Goal: Find specific page/section: Find specific page/section

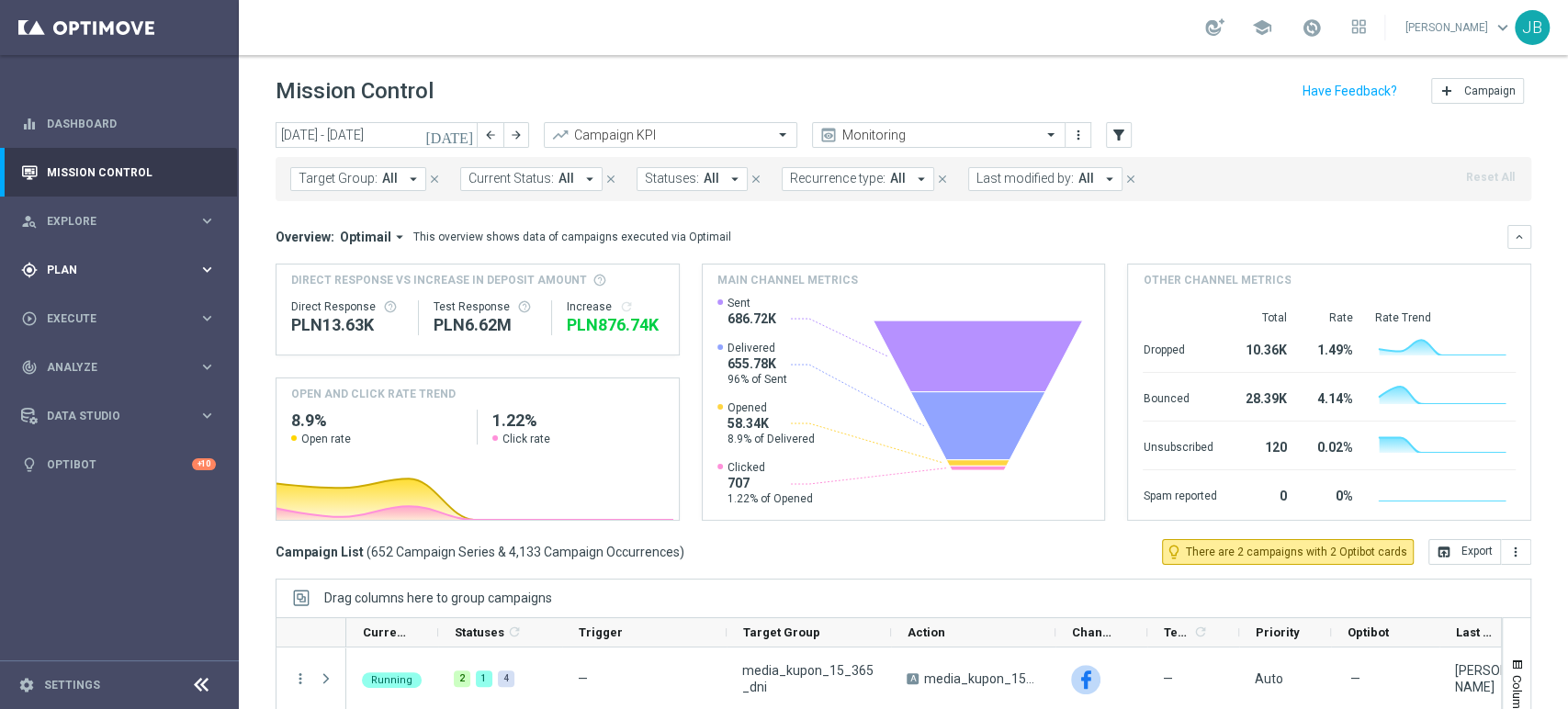
click at [131, 277] on div "gps_fixed Plan" at bounding box center [110, 270] width 178 height 17
click at [124, 307] on link "Target Groups" at bounding box center [119, 308] width 143 height 15
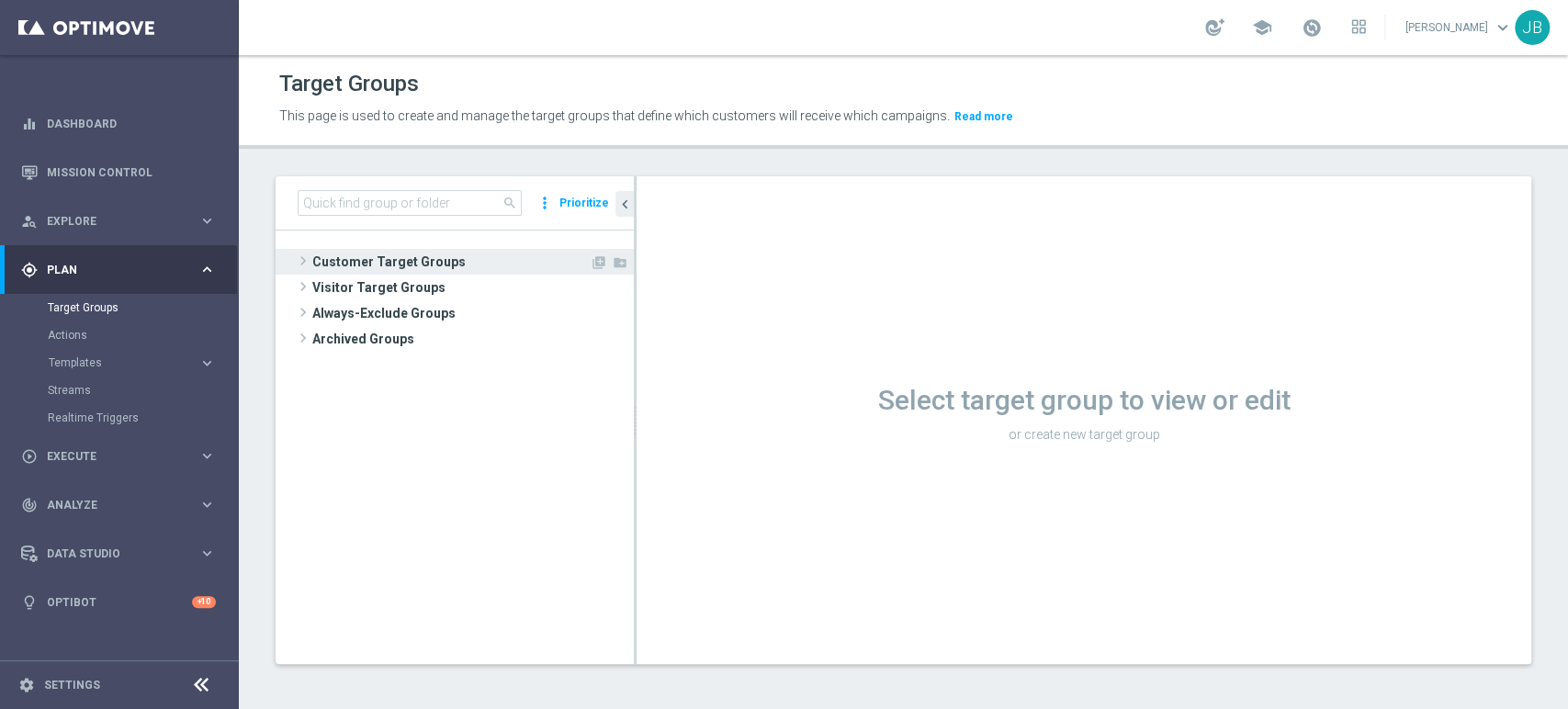
click at [348, 254] on span "Customer Target Groups" at bounding box center [451, 262] width 277 height 26
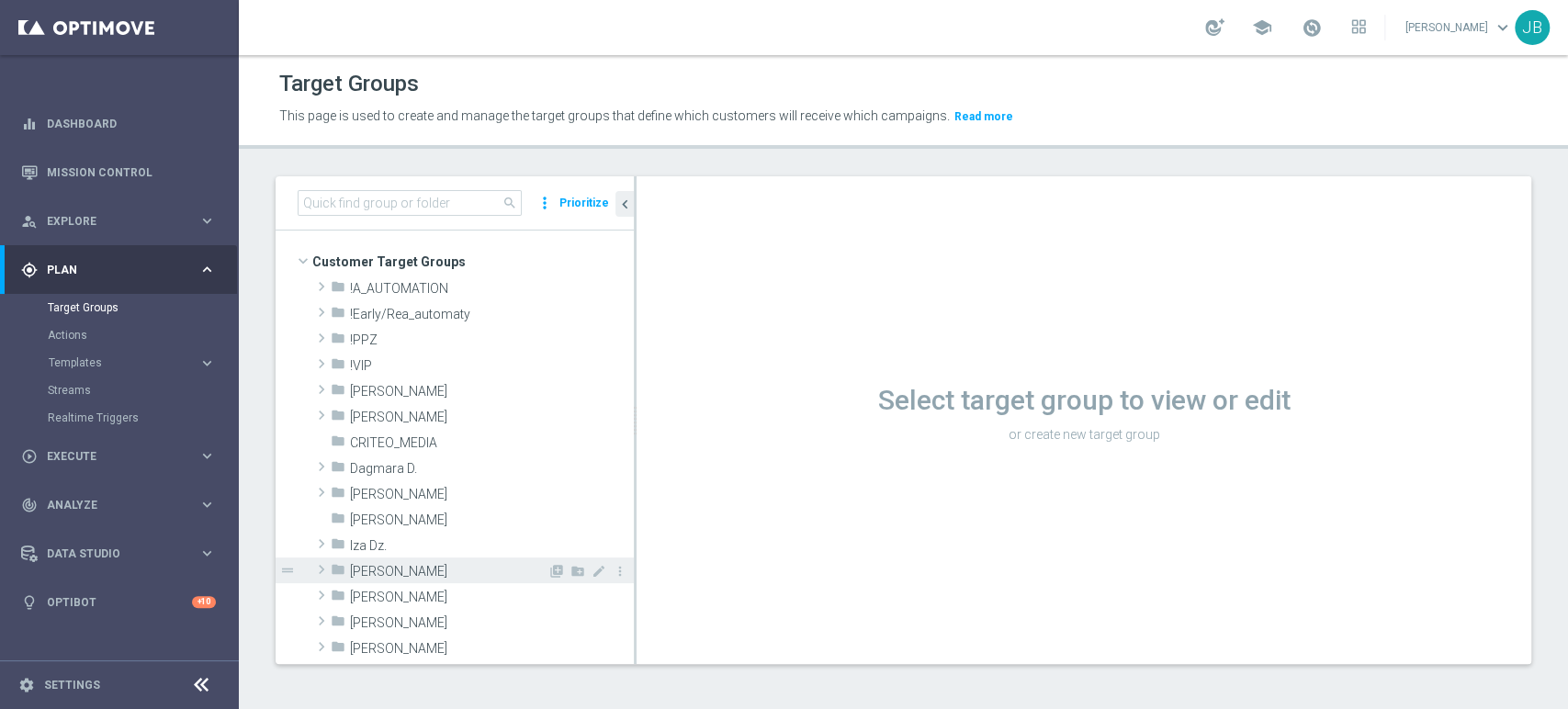
click at [470, 580] on div "folder Justyna B." at bounding box center [439, 571] width 217 height 26
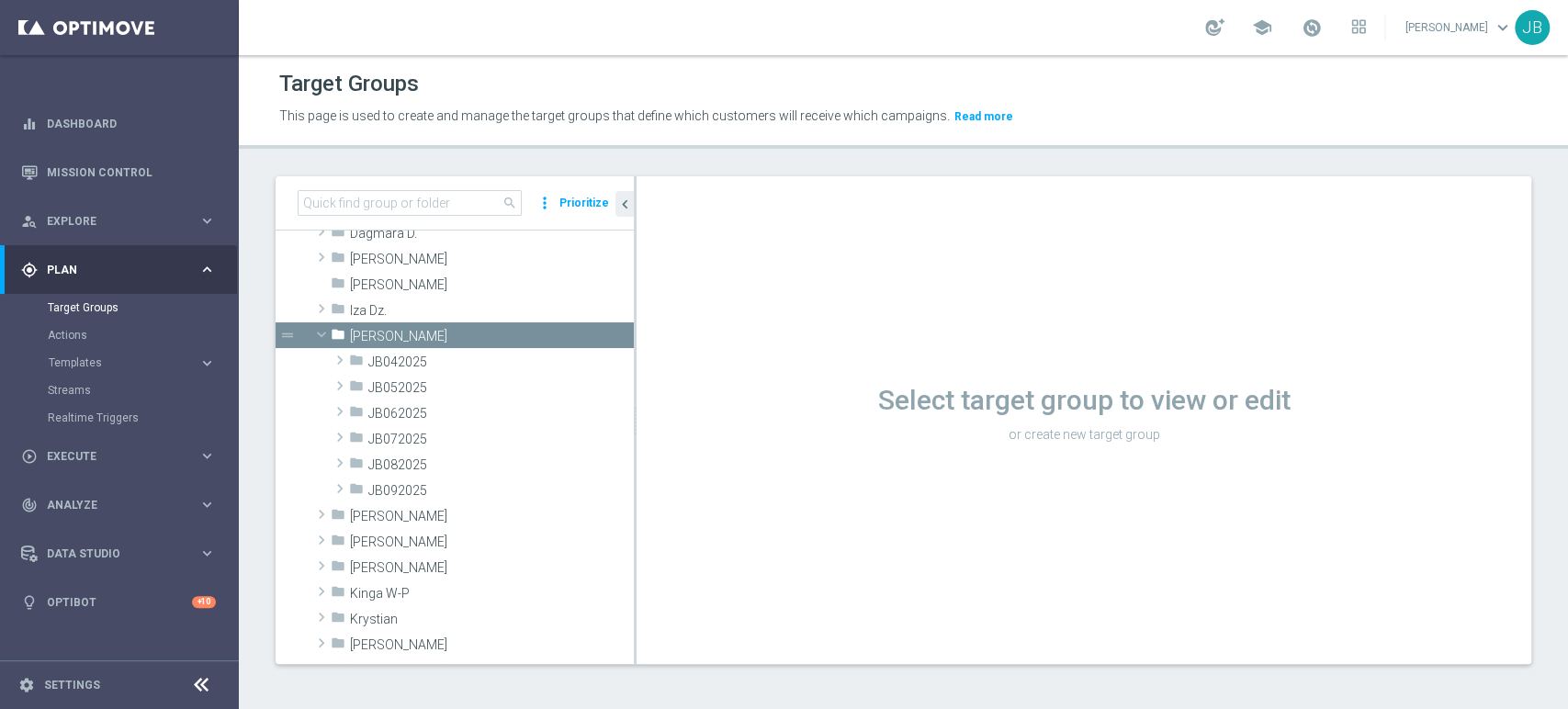
scroll to position [244, 0]
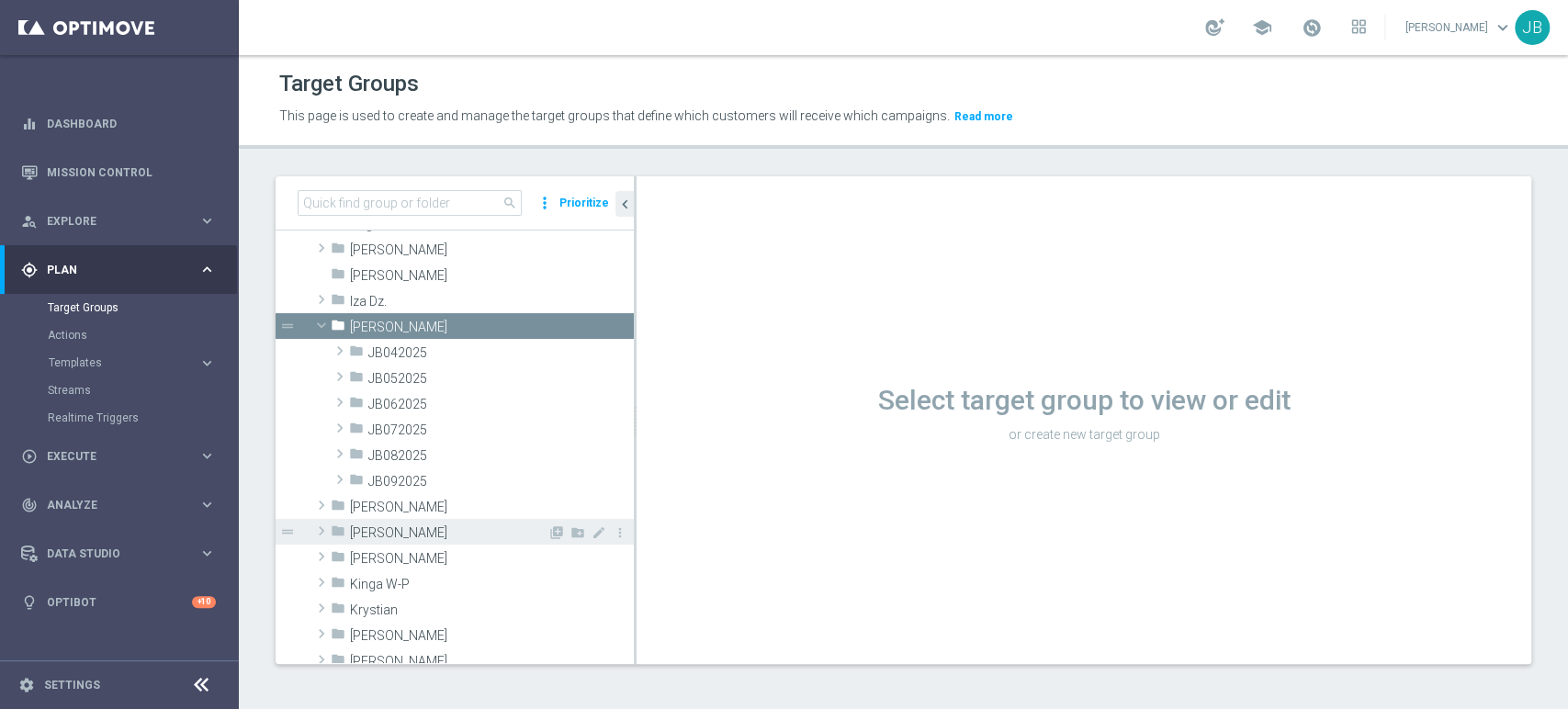
click at [396, 529] on span "Kamil R." at bounding box center [449, 532] width 198 height 16
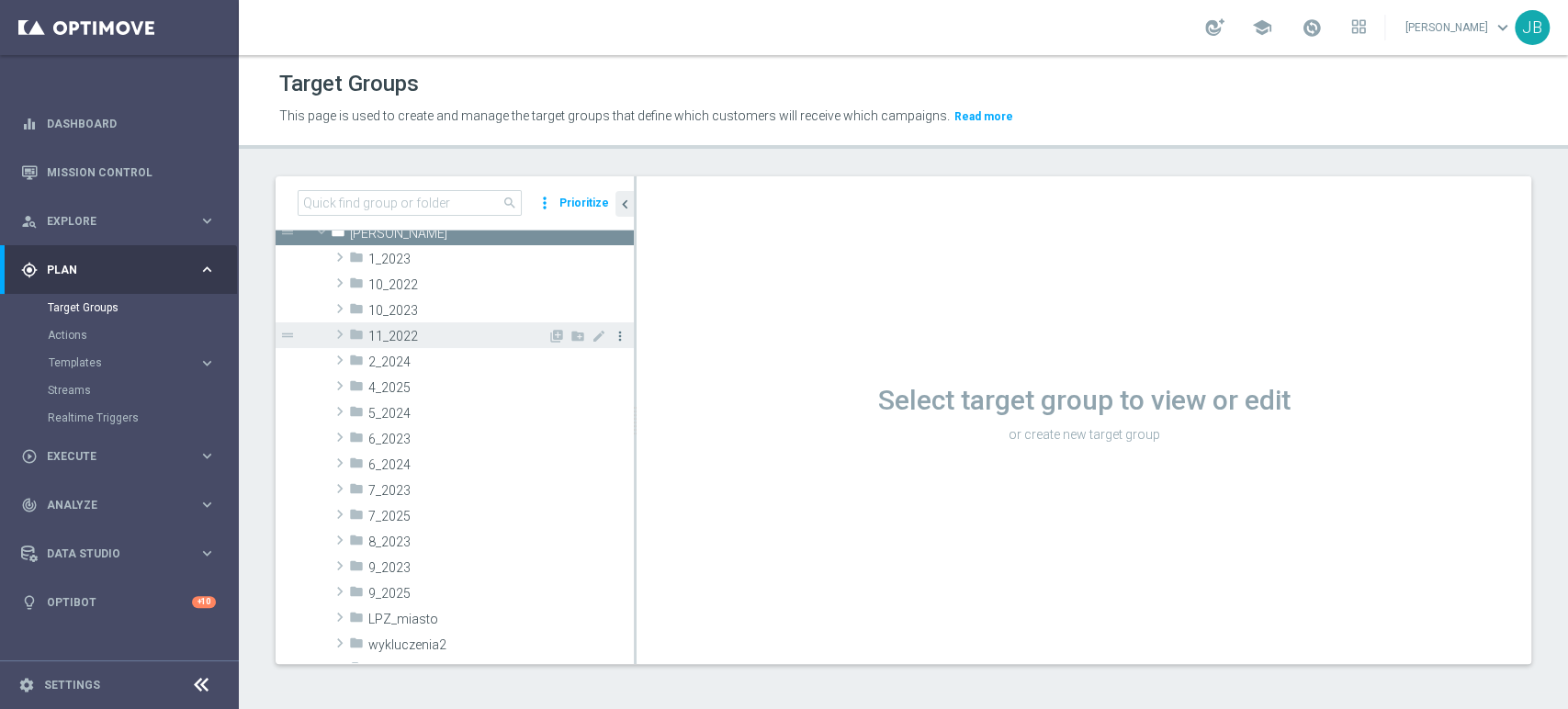
scroll to position [521, 0]
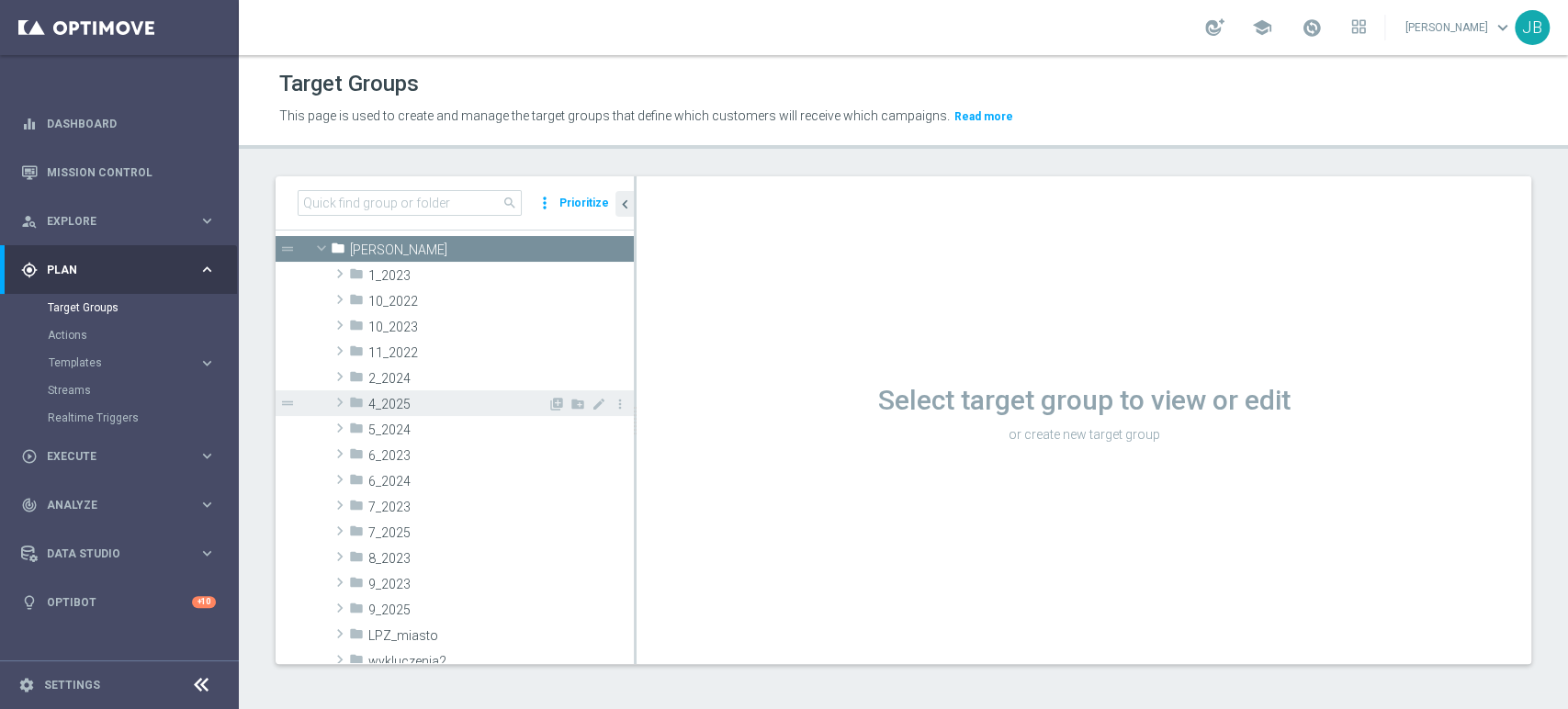
click at [455, 404] on span "4_2025" at bounding box center [457, 404] width 179 height 16
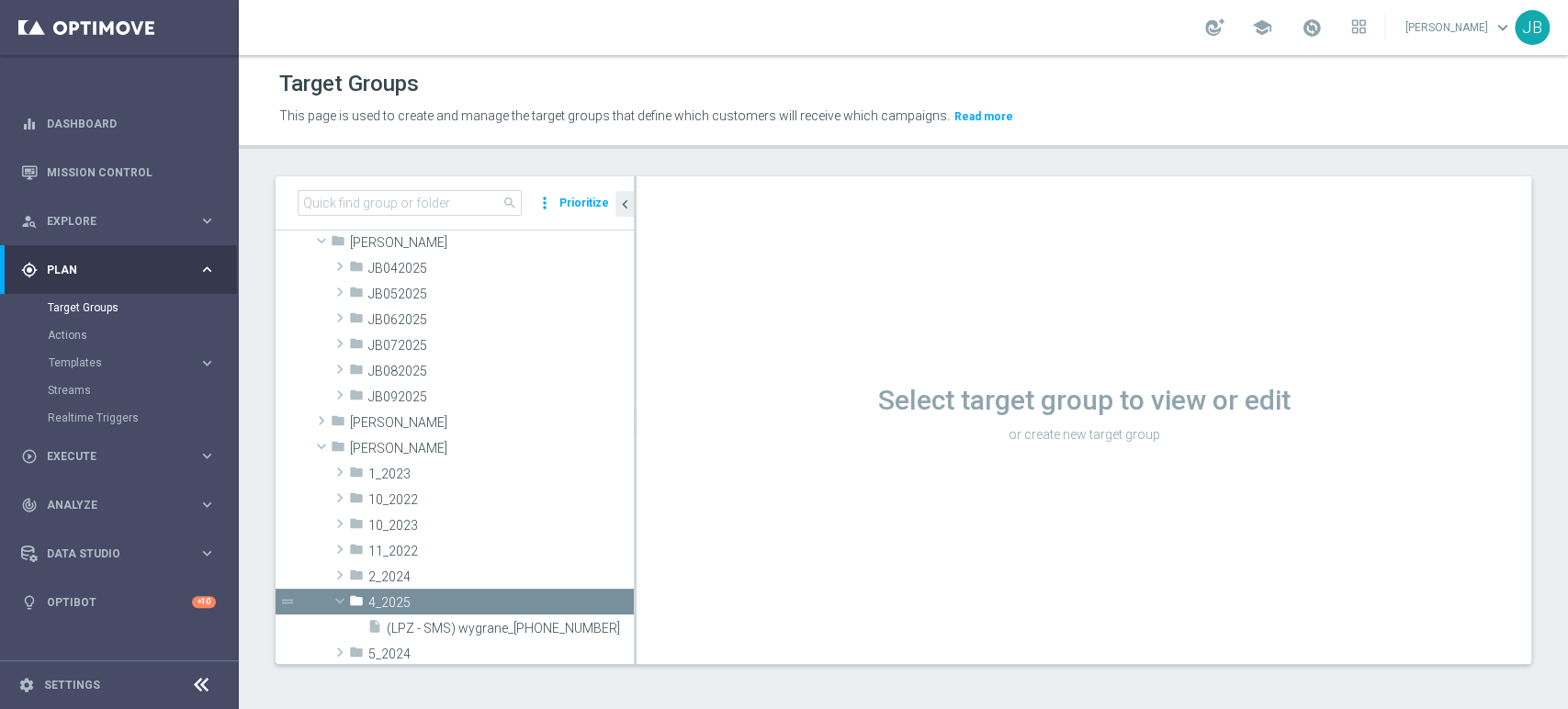
scroll to position [289, 0]
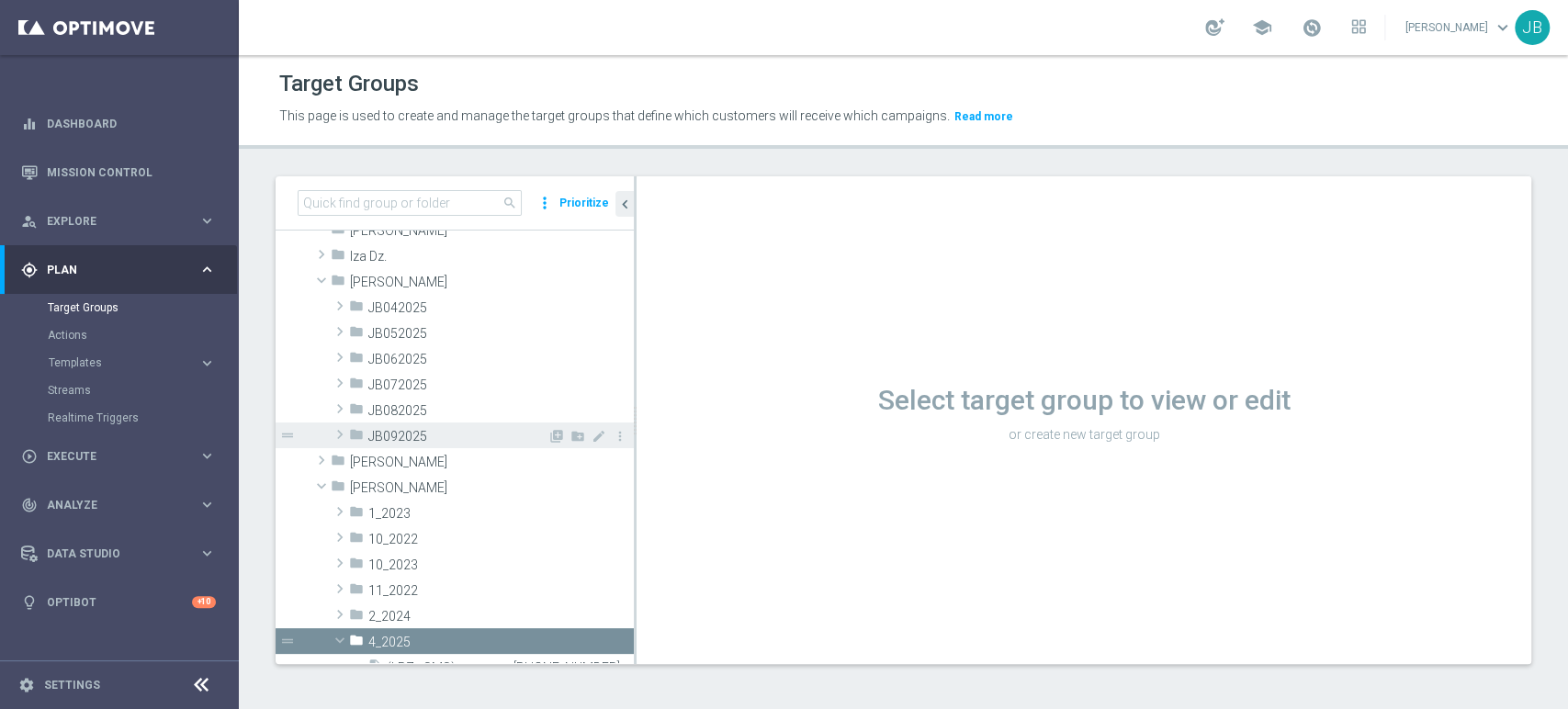
click at [494, 435] on span "JB092025" at bounding box center [457, 437] width 179 height 16
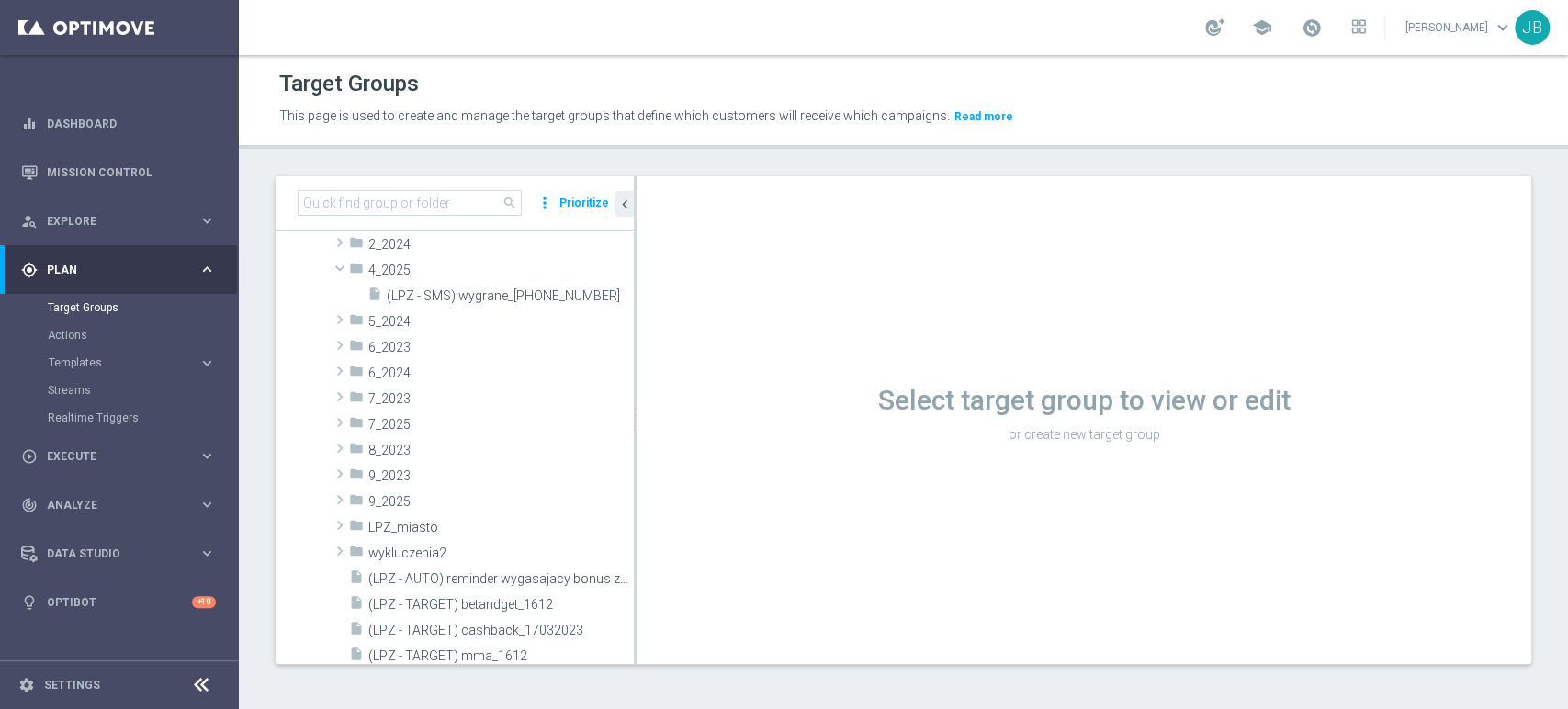
scroll to position [904, 0]
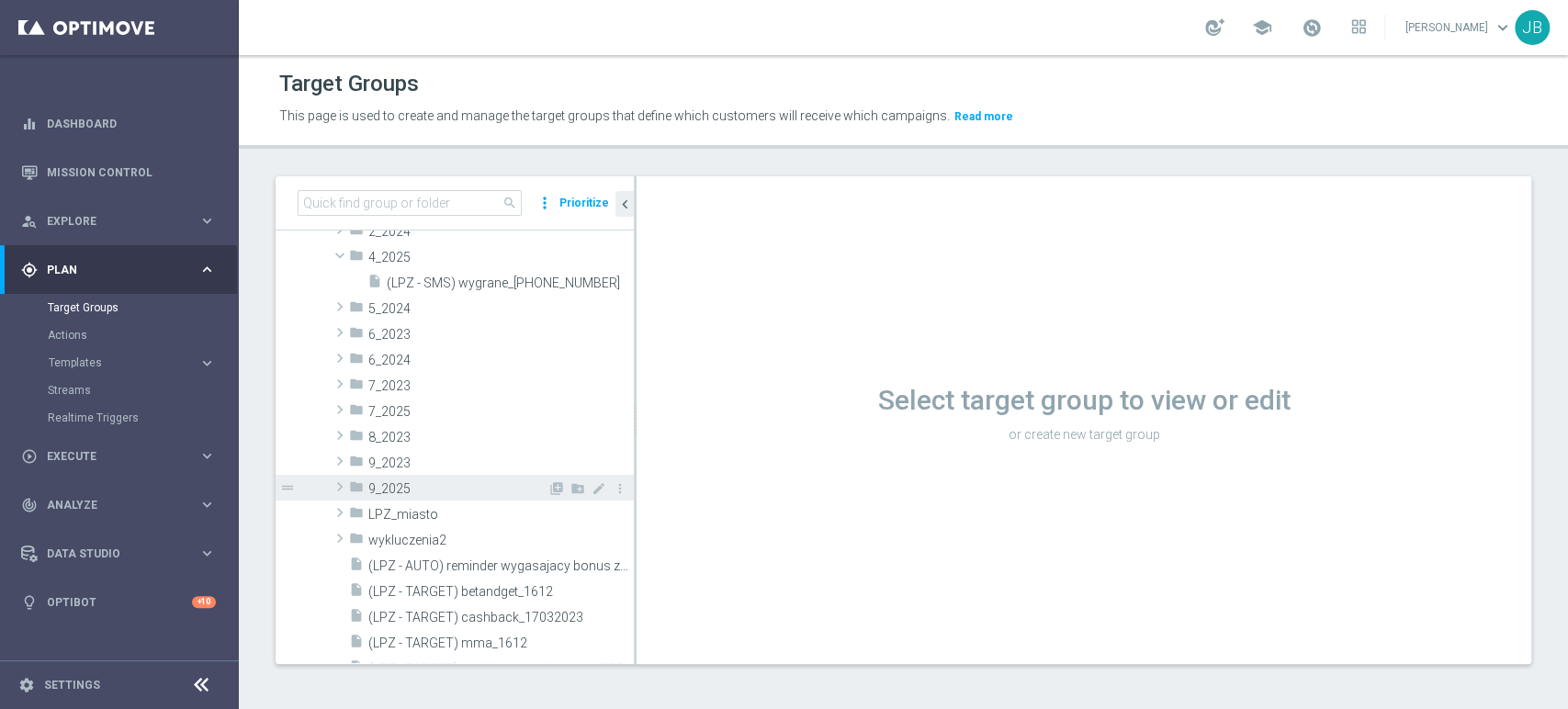
click at [446, 481] on span "9_2025" at bounding box center [457, 489] width 179 height 16
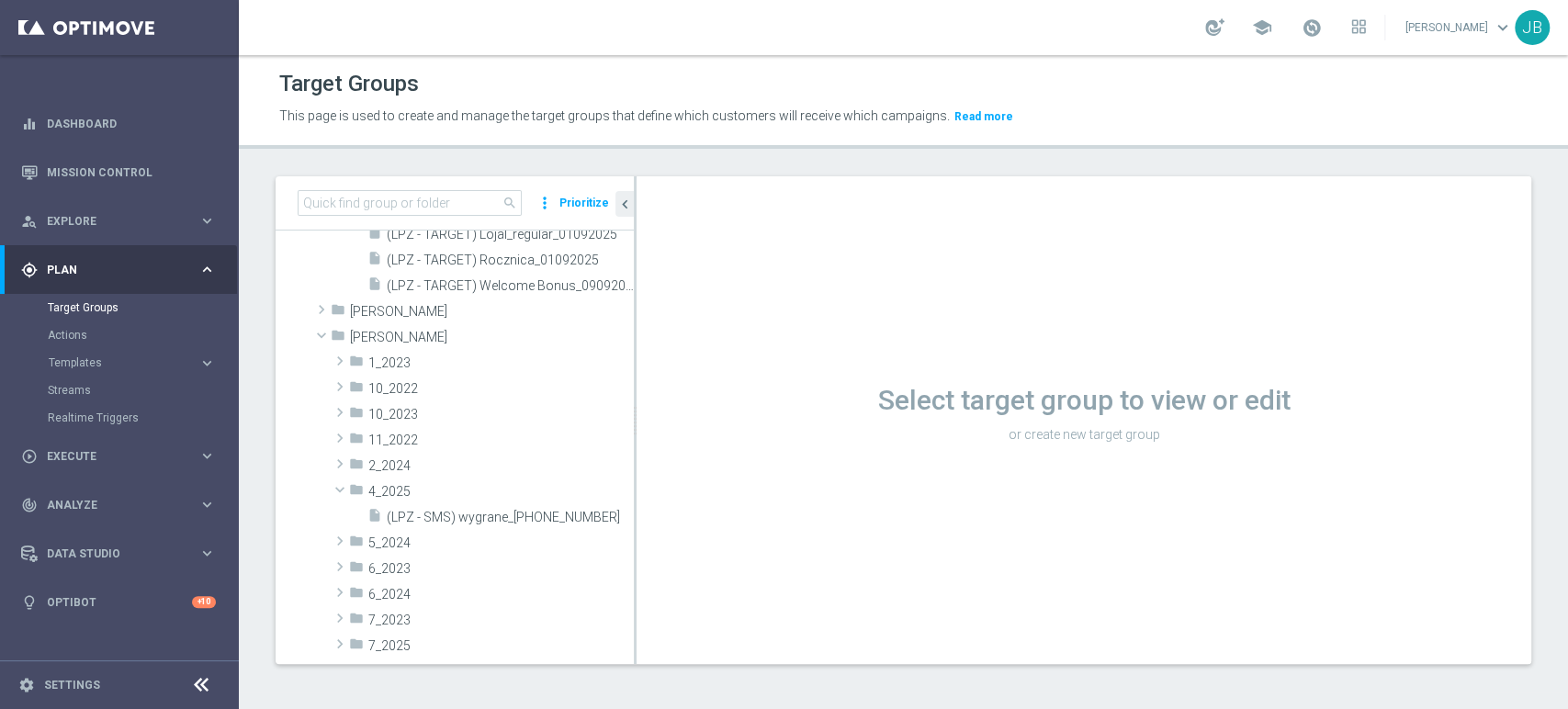
scroll to position [726, 0]
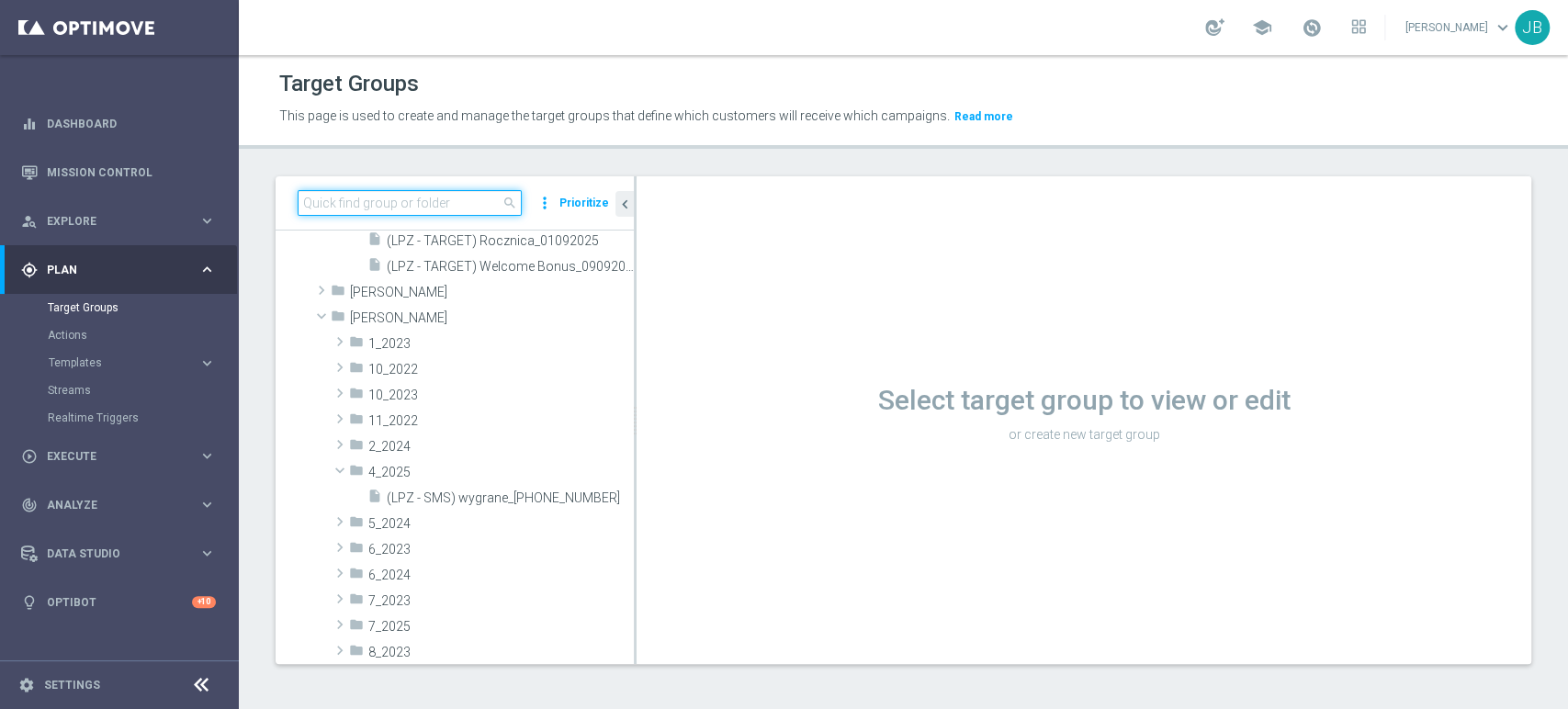
click at [435, 204] on input at bounding box center [409, 204] width 224 height 26
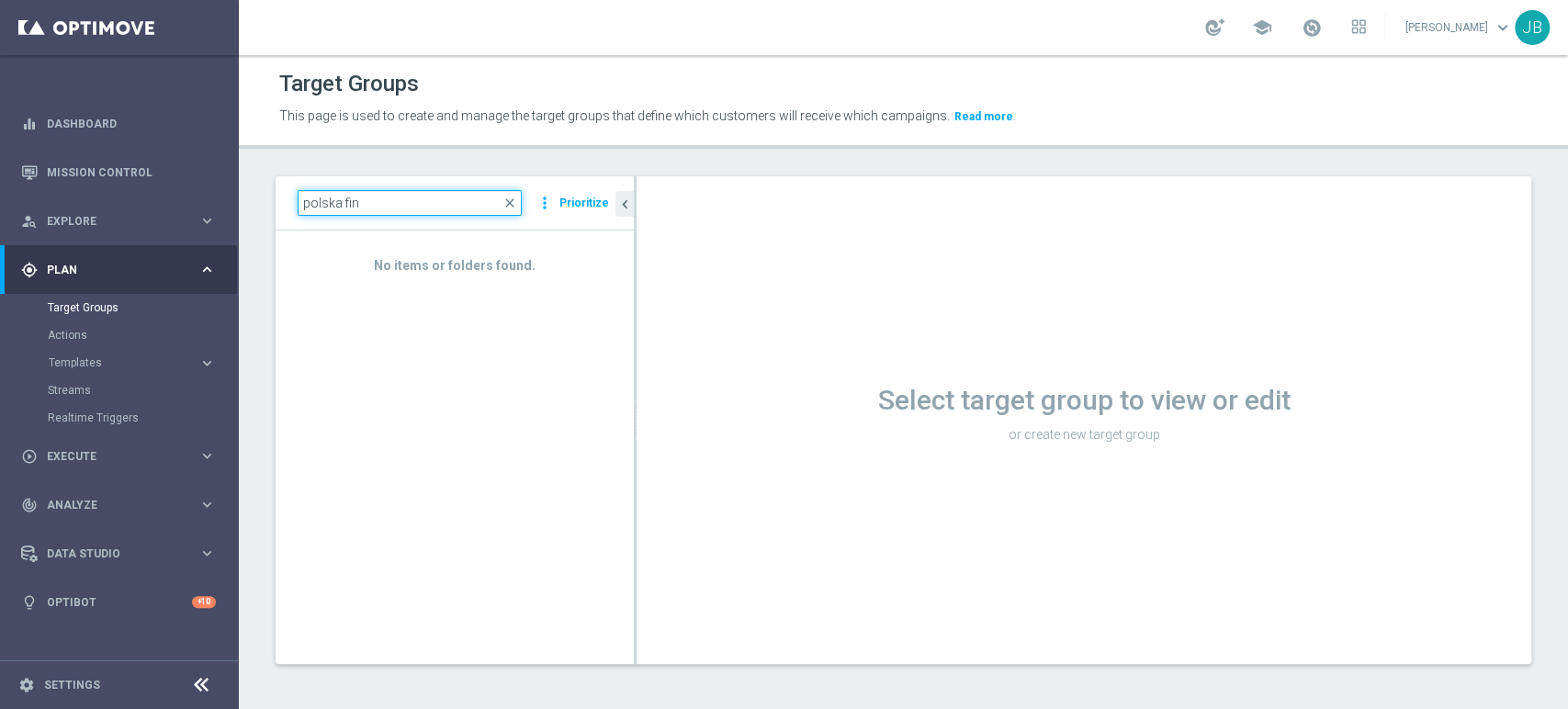
type input "polska fin"
